Goal: Communication & Community: Connect with others

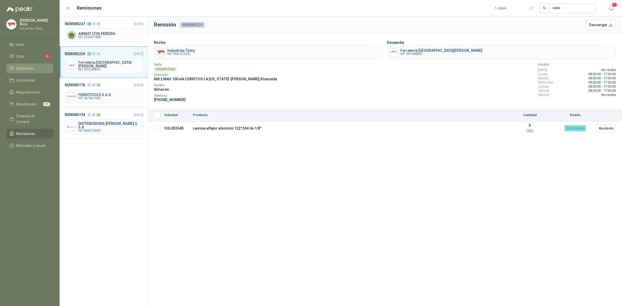
click at [30, 66] on span "Solicitudes" at bounding box center [25, 69] width 18 height 6
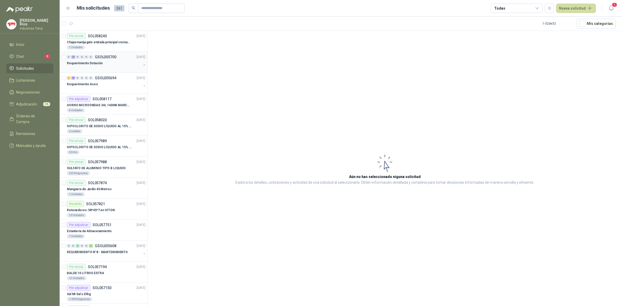
click at [96, 63] on p "Requerimiento Dotación" at bounding box center [85, 63] width 36 height 5
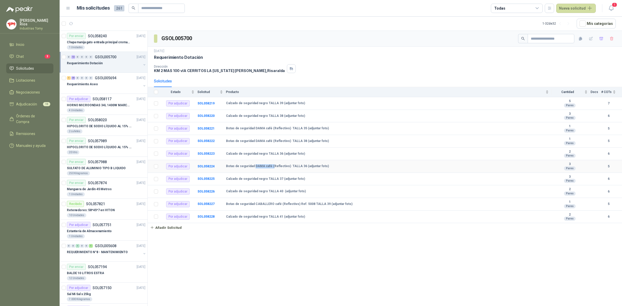
drag, startPoint x: 254, startPoint y: 168, endPoint x: 271, endPoint y: 170, distance: 17.8
click at [271, 170] on td "Botas de seguridad DAMA café (Reflectivo) TALLA 36 (adjuntar foto)" at bounding box center [389, 166] width 326 height 13
drag, startPoint x: 245, startPoint y: 128, endPoint x: 270, endPoint y: 129, distance: 24.3
click at [270, 129] on b "Botas de seguridad DAMA café (Reflectivo) TALLA 35 (adjuntar foto)" at bounding box center [277, 128] width 103 height 4
click at [120, 83] on div "Requerimiento Aseo" at bounding box center [104, 84] width 74 height 6
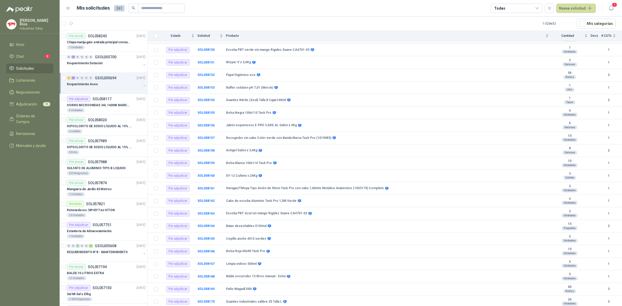
scroll to position [32, 0]
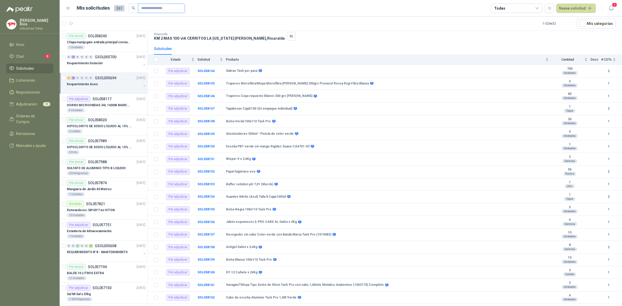
click at [153, 8] on input "text" at bounding box center [159, 8] width 36 height 9
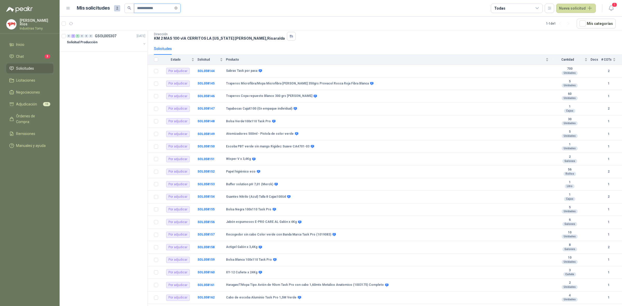
type input "**********"
click at [130, 44] on div "Solicitud Producción" at bounding box center [104, 42] width 74 height 6
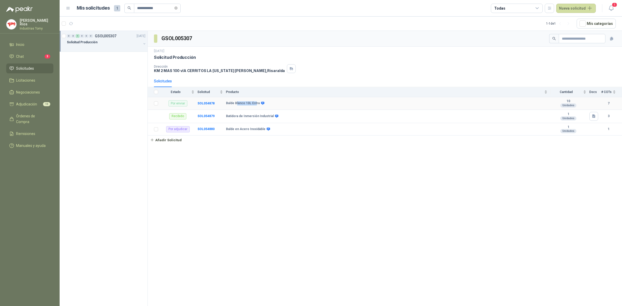
drag, startPoint x: 255, startPoint y: 103, endPoint x: 236, endPoint y: 104, distance: 19.5
click at [236, 104] on b "Balde Blanco 10L Estra" at bounding box center [243, 103] width 34 height 4
drag, startPoint x: 236, startPoint y: 104, endPoint x: 246, endPoint y: 104, distance: 10.6
click at [246, 104] on b "Balde Blanco 10L Estra" at bounding box center [243, 103] width 34 height 4
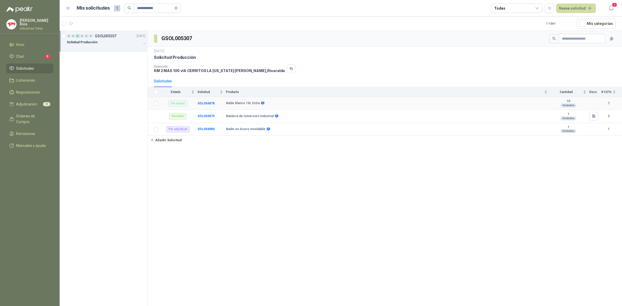
click at [246, 104] on b "Balde Blanco 10L Estra" at bounding box center [243, 103] width 34 height 4
click at [34, 55] on li "Chat 3" at bounding box center [29, 57] width 41 height 6
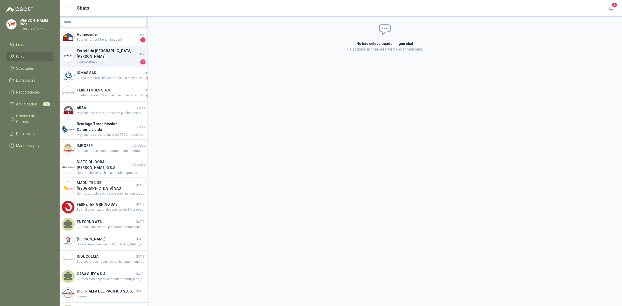
click at [106, 52] on h4 "Ferretería [GEOGRAPHIC_DATA][PERSON_NAME]" at bounding box center [107, 53] width 61 height 11
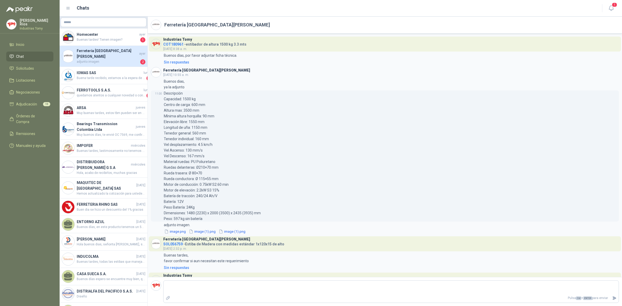
scroll to position [132, 0]
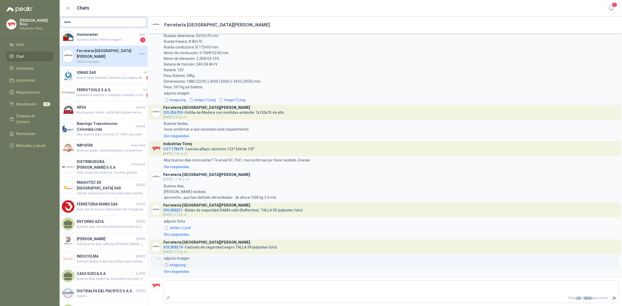
click at [181, 264] on button "image.png" at bounding box center [175, 264] width 23 height 5
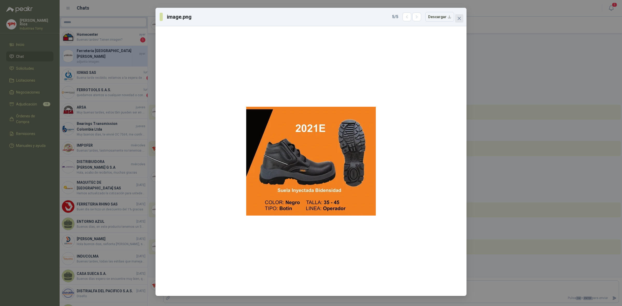
click at [461, 20] on icon "close" at bounding box center [459, 18] width 4 height 4
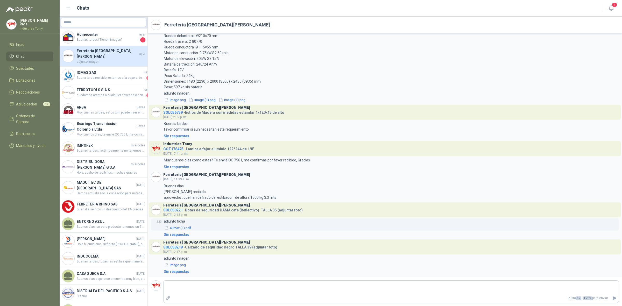
click at [180, 227] on button "4059w (1).pdf" at bounding box center [178, 227] width 28 height 5
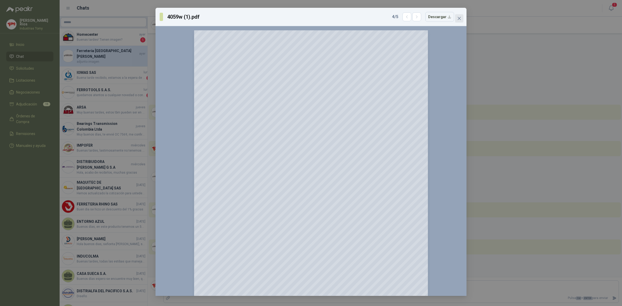
click at [460, 18] on icon "close" at bounding box center [459, 18] width 4 height 4
